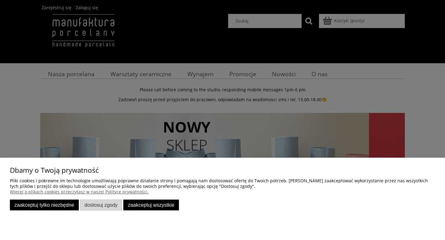
click at [58, 204] on button "Zaakceptuj tylko niezbędne" at bounding box center [44, 205] width 69 height 11
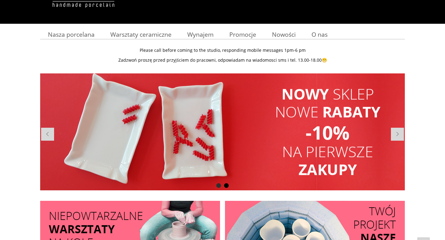
scroll to position [44, 0]
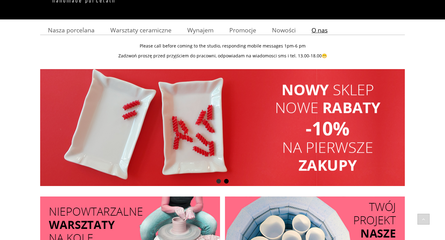
click at [322, 28] on span "O nas" at bounding box center [319, 30] width 16 height 8
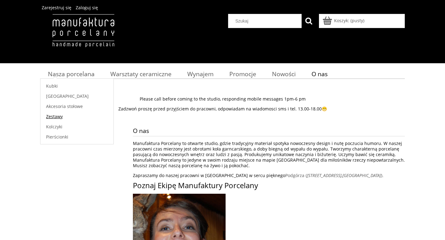
click at [51, 116] on span "Zestawy" at bounding box center [54, 117] width 17 height 6
